Goal: Transaction & Acquisition: Subscribe to service/newsletter

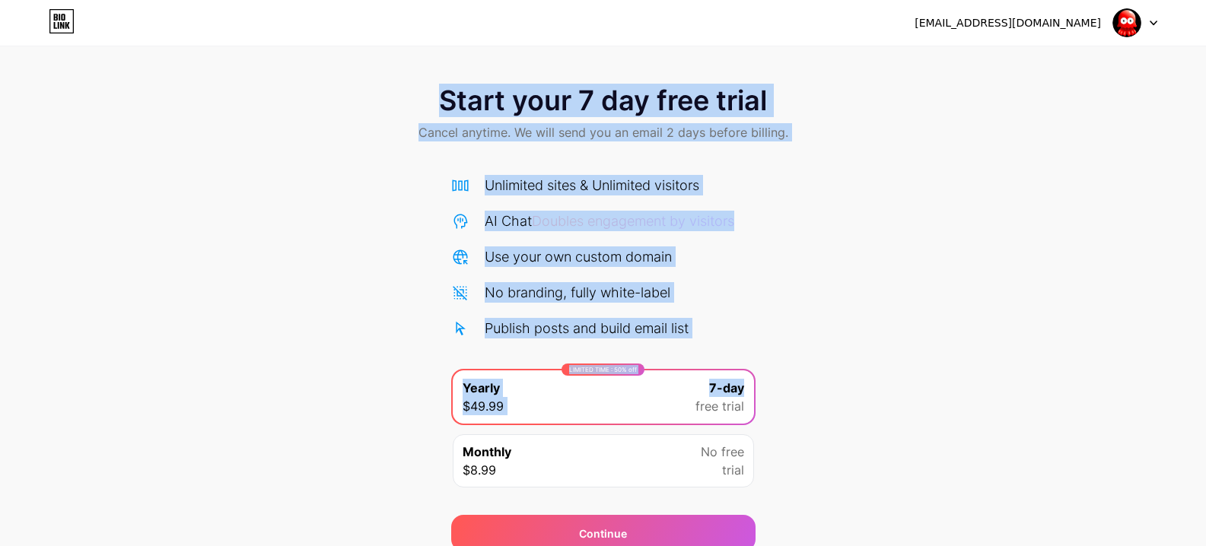
drag, startPoint x: 427, startPoint y: 88, endPoint x: 930, endPoint y: 377, distance: 580.1
click at [930, 377] on div "Start your 7 day free trial Cancel anytime. We will send you an email 2 days be…" at bounding box center [603, 311] width 1206 height 482
click at [896, 215] on div "Start your 7 day free trial Cancel anytime. We will send you an email 2 days be…" at bounding box center [603, 311] width 1206 height 482
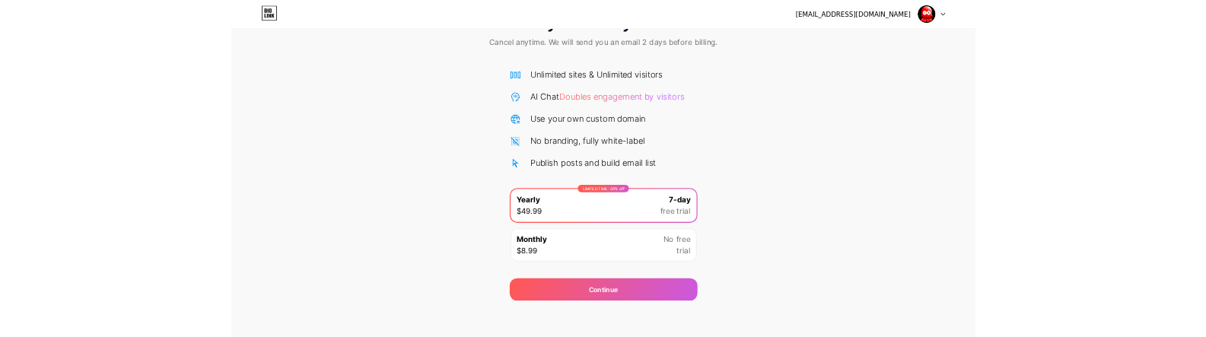
scroll to position [66, 0]
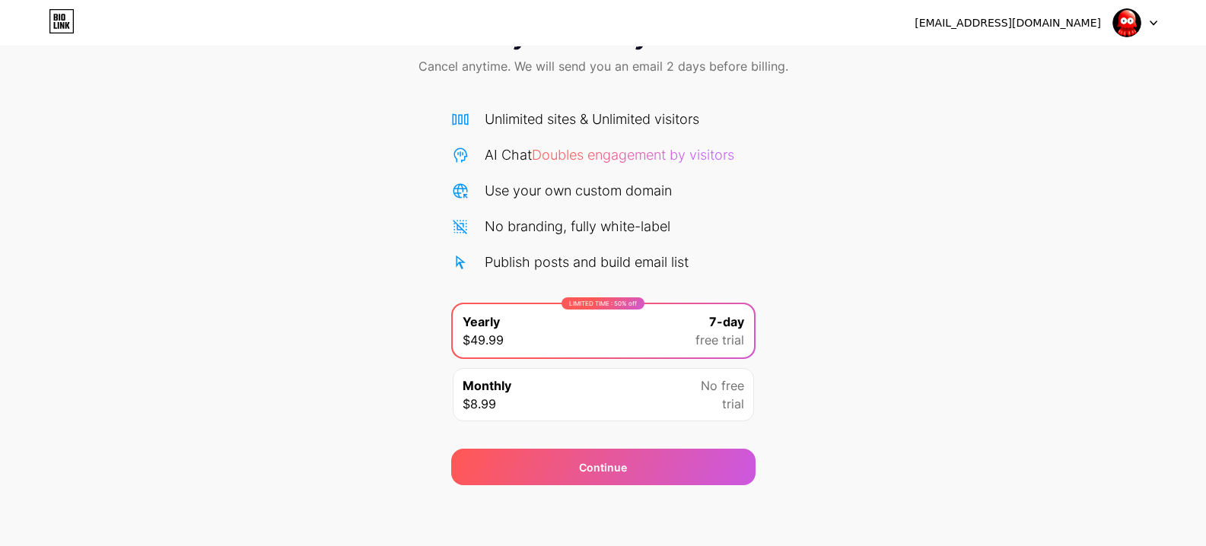
click at [656, 391] on div "Monthly $8.99 No free trial" at bounding box center [603, 394] width 301 height 53
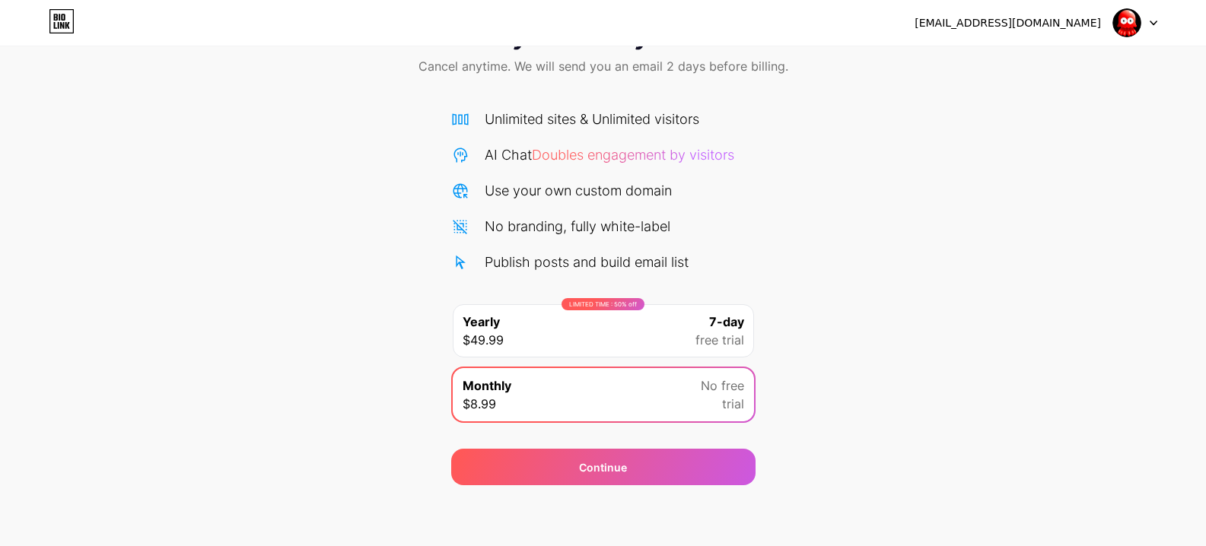
click at [677, 317] on div "LIMITED TIME : 50% off Yearly $49.99 7-day free trial" at bounding box center [603, 330] width 301 height 53
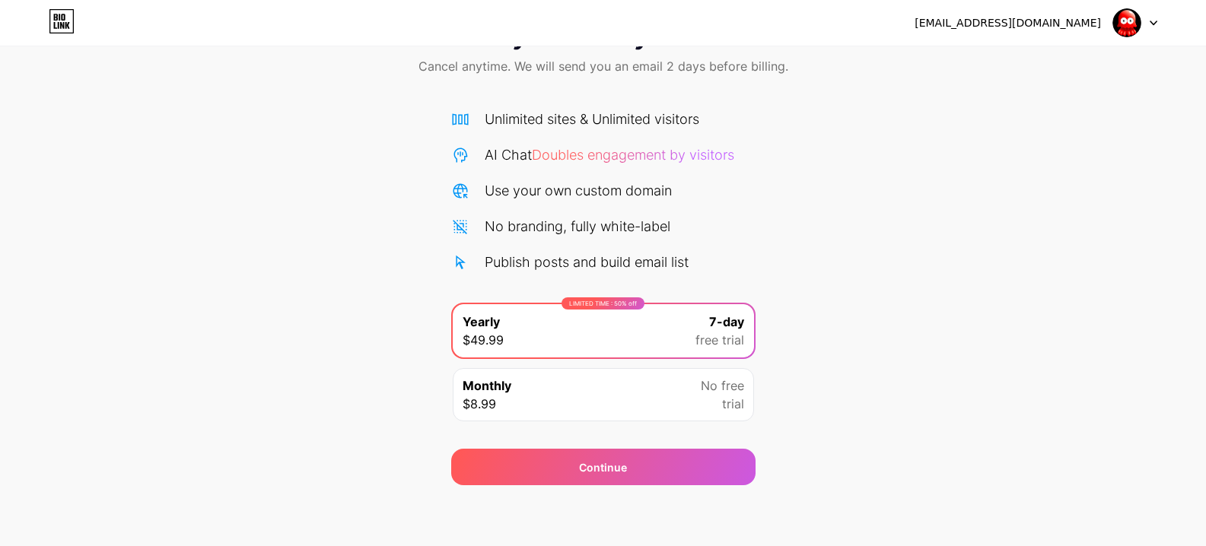
click at [689, 377] on div "Monthly $8.99 No free trial" at bounding box center [603, 394] width 301 height 53
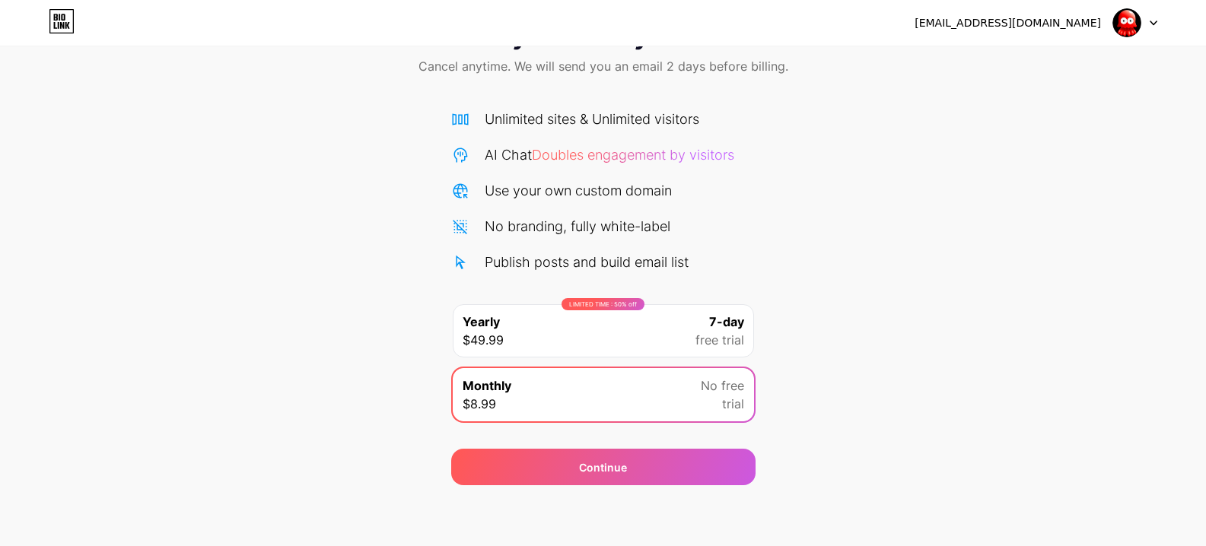
click at [686, 325] on div "LIMITED TIME : 50% off Yearly $49.99 7-day free trial" at bounding box center [603, 330] width 301 height 53
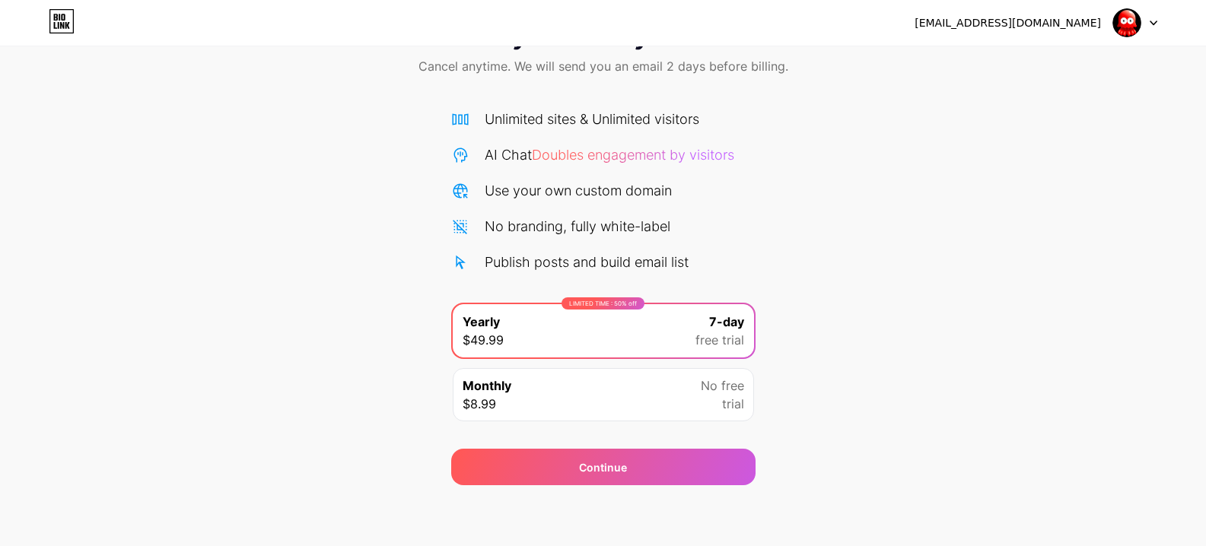
click at [696, 391] on div "Monthly $8.99 No free trial" at bounding box center [603, 394] width 301 height 53
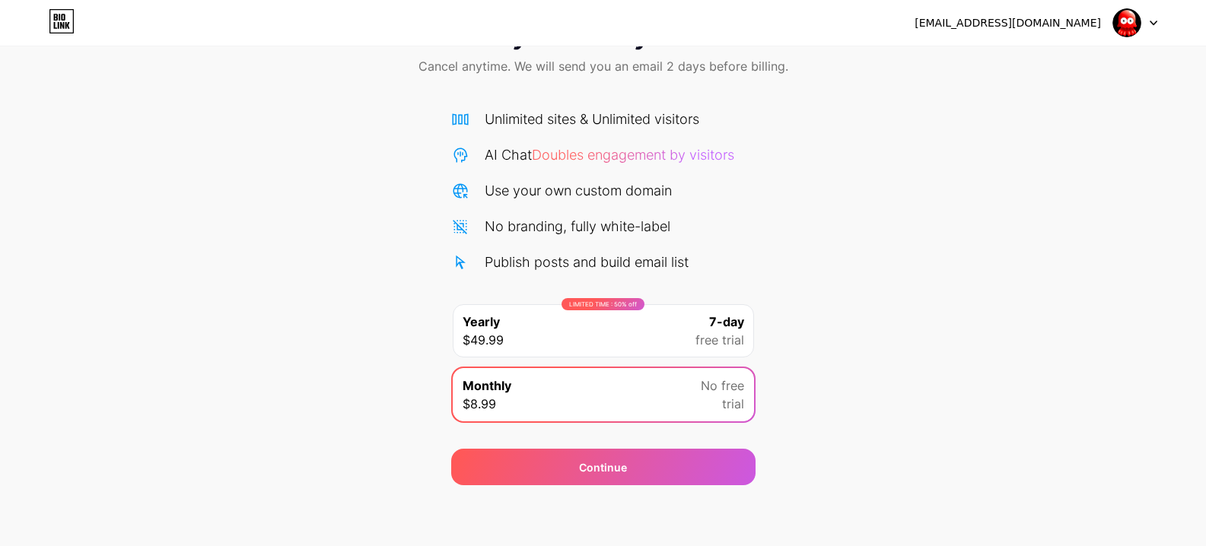
click at [675, 324] on div "LIMITED TIME : 50% off Yearly $49.99 7-day free trial" at bounding box center [603, 330] width 301 height 53
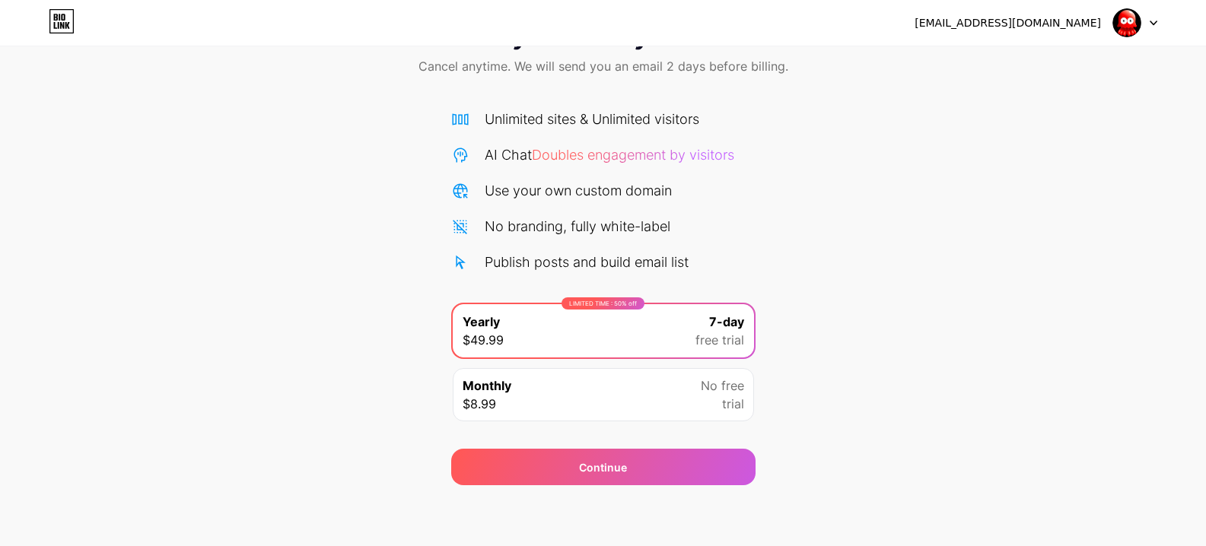
click at [702, 371] on div "Monthly $8.99 No free trial" at bounding box center [603, 394] width 301 height 53
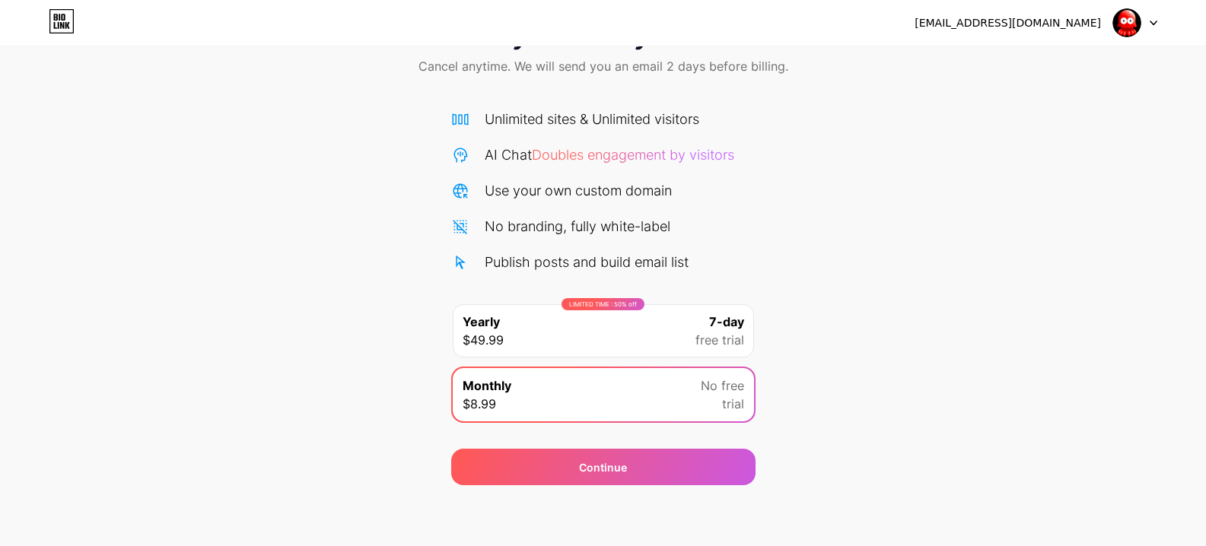
click at [737, 336] on span "free trial" at bounding box center [719, 340] width 49 height 18
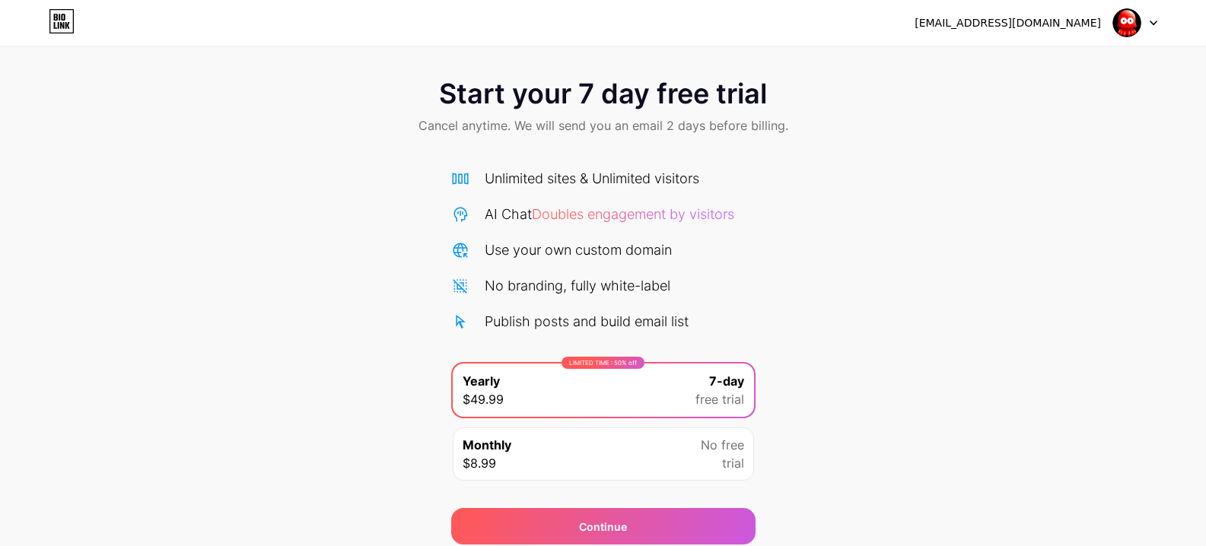
scroll to position [0, 0]
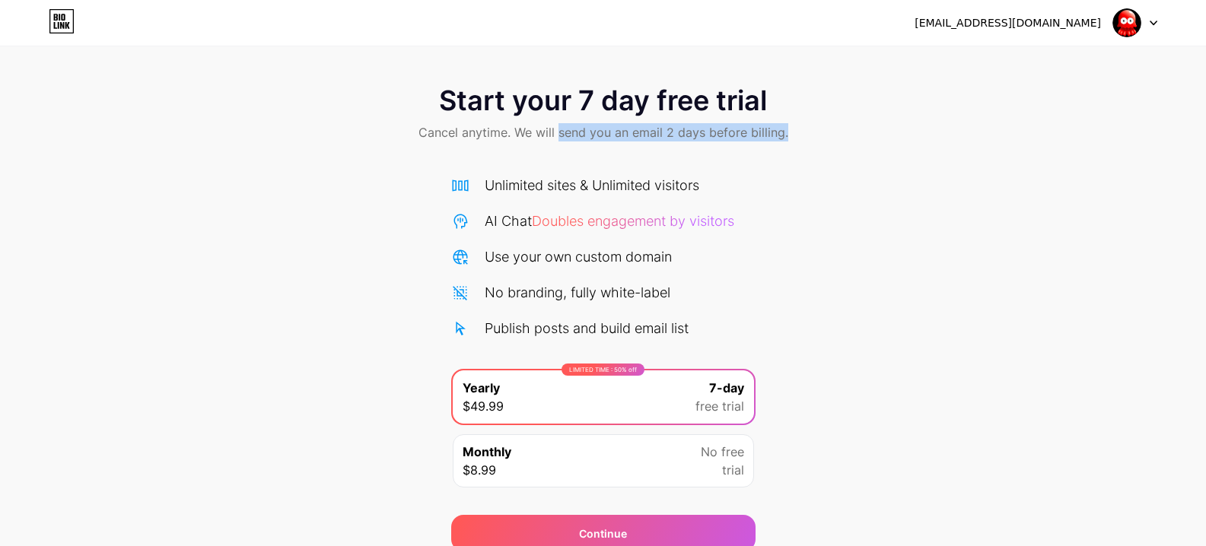
drag, startPoint x: 562, startPoint y: 129, endPoint x: 861, endPoint y: 157, distance: 299.5
click at [855, 154] on div "Start your 7 day free trial Cancel anytime. We will send you an email 2 days be…" at bounding box center [603, 115] width 1206 height 90
click at [882, 177] on div "Start your 7 day free trial Cancel anytime. We will send you an email 2 days be…" at bounding box center [603, 311] width 1206 height 482
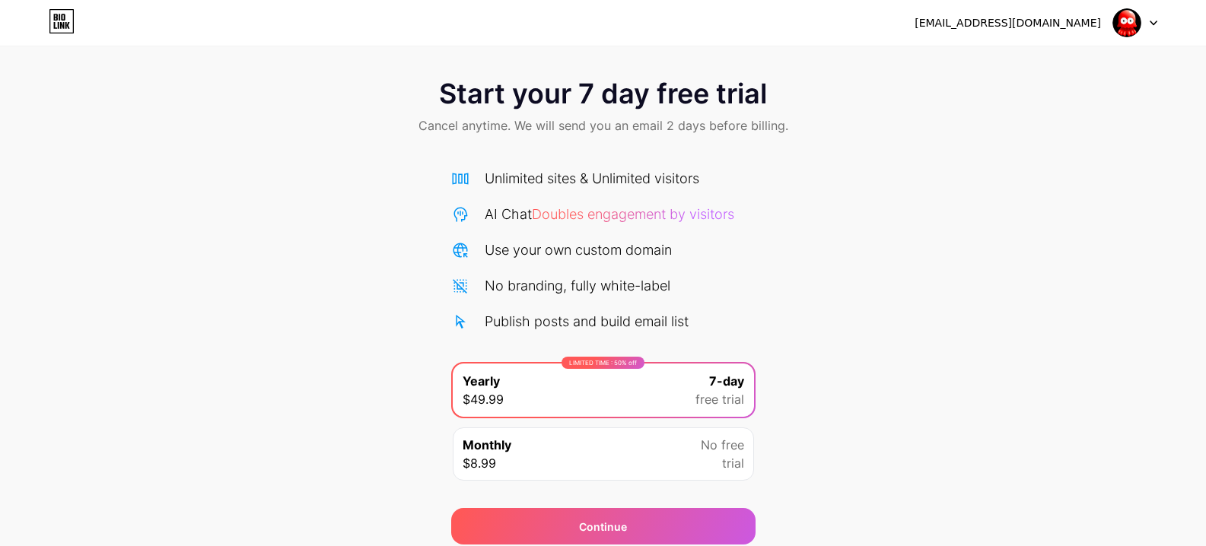
scroll to position [66, 0]
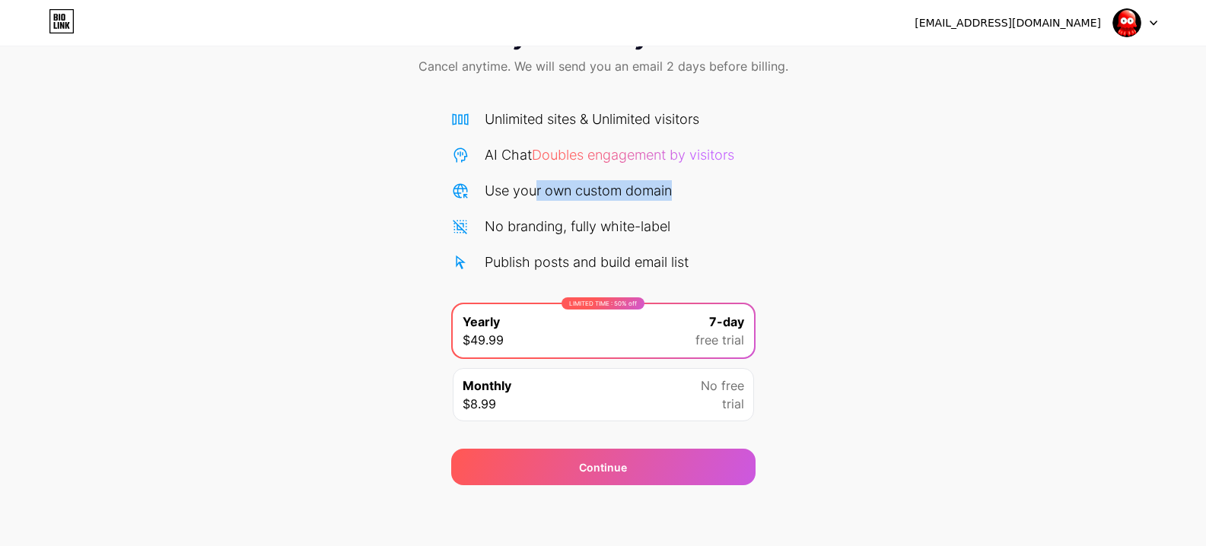
drag, startPoint x: 536, startPoint y: 183, endPoint x: 780, endPoint y: 188, distance: 244.3
click at [765, 188] on div "Start your 7 day free trial Cancel anytime. We will send you an email 2 days be…" at bounding box center [603, 245] width 1206 height 482
click at [854, 193] on div "Start your 7 day free trial Cancel anytime. We will send you an email 2 days be…" at bounding box center [603, 245] width 1206 height 482
click at [937, 158] on div "Start your 7 day free trial Cancel anytime. We will send you an email 2 days be…" at bounding box center [603, 245] width 1206 height 482
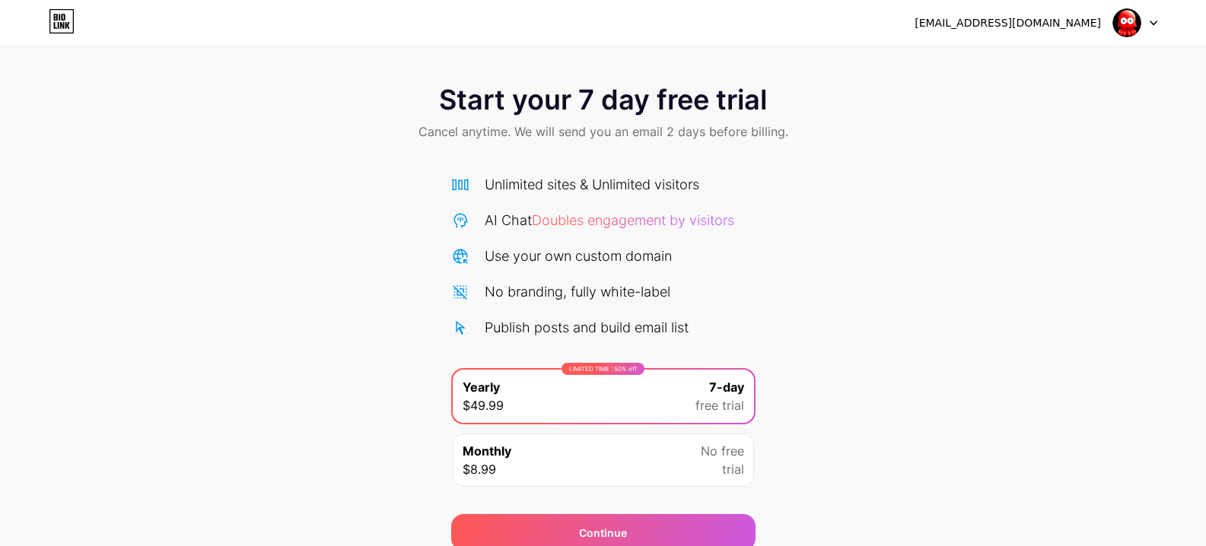
scroll to position [0, 0]
